Goal: Ask a question

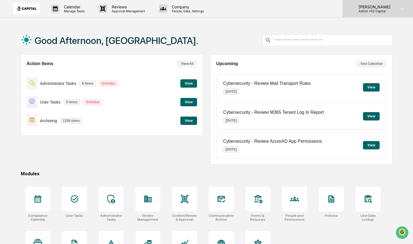
click at [374, 11] on p "Admin • S2 Capital" at bounding box center [373, 11] width 39 height 4
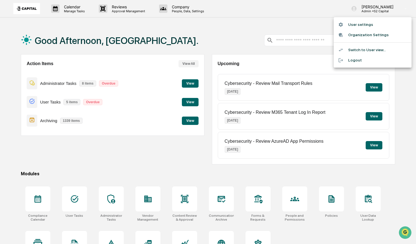
click at [22, 8] on div at bounding box center [208, 122] width 416 height 244
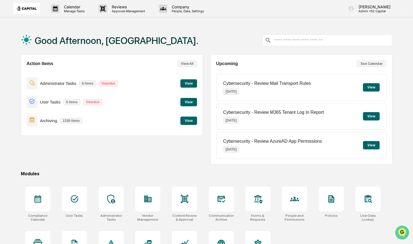
click at [402, 228] on img "Open customer support" at bounding box center [402, 232] width 14 height 11
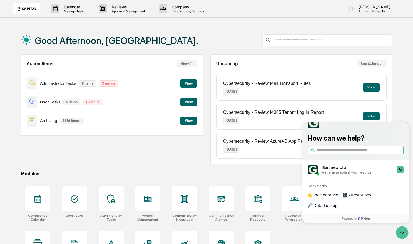
click at [363, 174] on div "We're available if you need us!" at bounding box center [346, 172] width 51 height 4
click at [397, 173] on button "Start new chat We're available if you need us!" at bounding box center [400, 169] width 7 height 7
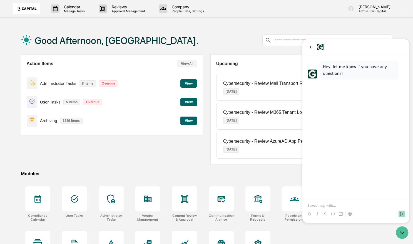
click at [287, 173] on div "Modules" at bounding box center [206, 173] width 371 height 5
click at [311, 47] on icon "back" at bounding box center [311, 47] width 4 height 4
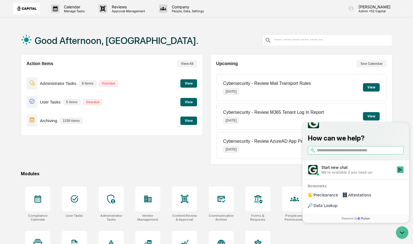
click at [349, 234] on div "Compliance Calendar User Tasks Administrator Tasks Vendor Management Content Re…" at bounding box center [206, 226] width 371 height 86
click at [401, 234] on icon "Open customer support" at bounding box center [402, 232] width 14 height 14
